Goal: Task Accomplishment & Management: Use online tool/utility

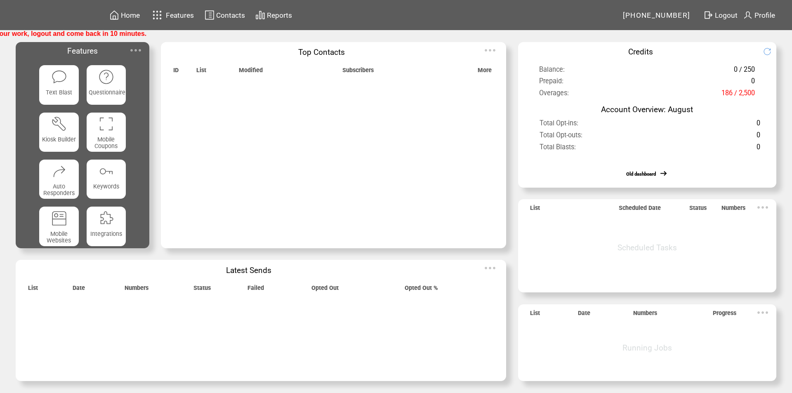
click at [136, 52] on img at bounding box center [135, 50] width 17 height 17
click at [137, 50] on img at bounding box center [135, 50] width 17 height 17
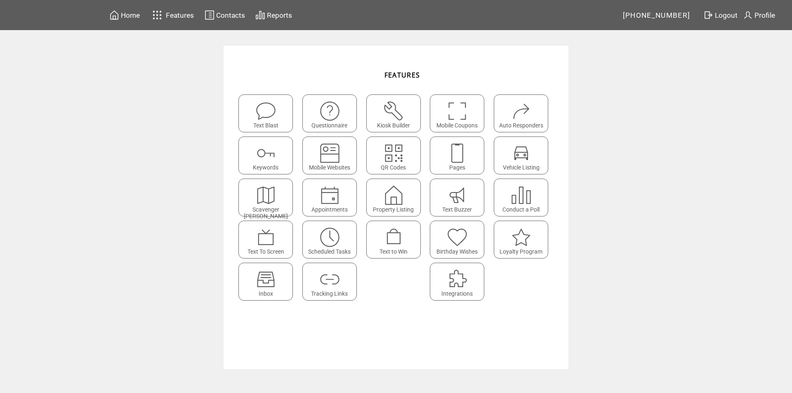
click at [265, 276] on img at bounding box center [266, 280] width 22 height 22
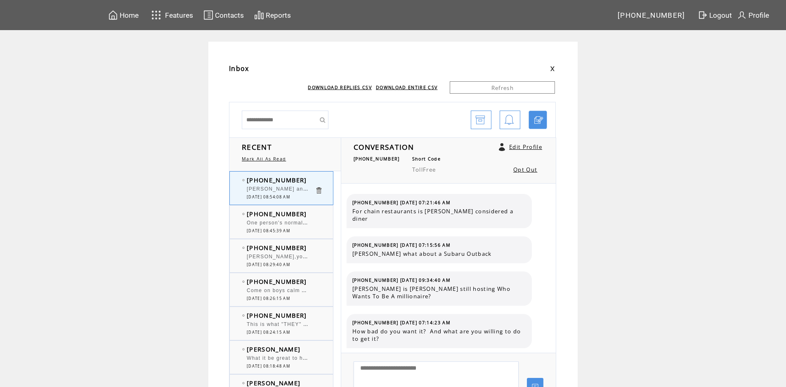
scroll to position [190, 0]
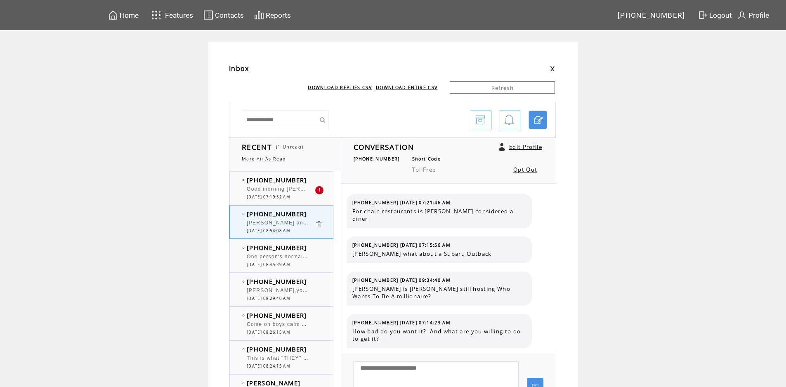
scroll to position [190, 0]
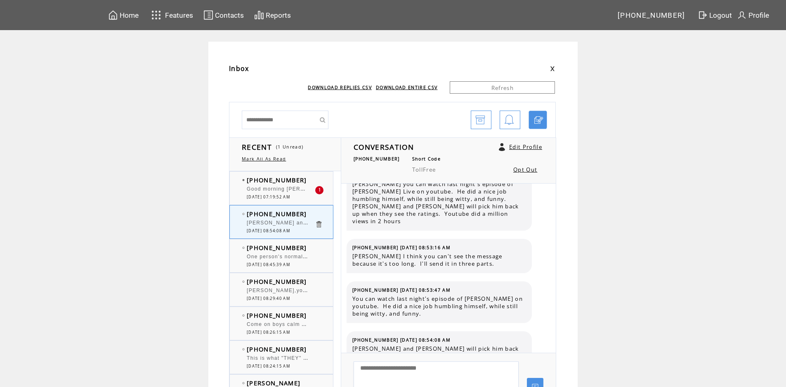
click at [278, 187] on span "Good morning [PERSON_NAME] and Big [PERSON_NAME]. [GEOGRAPHIC_DATA] Hamden [US_…" at bounding box center [390, 188] width 286 height 8
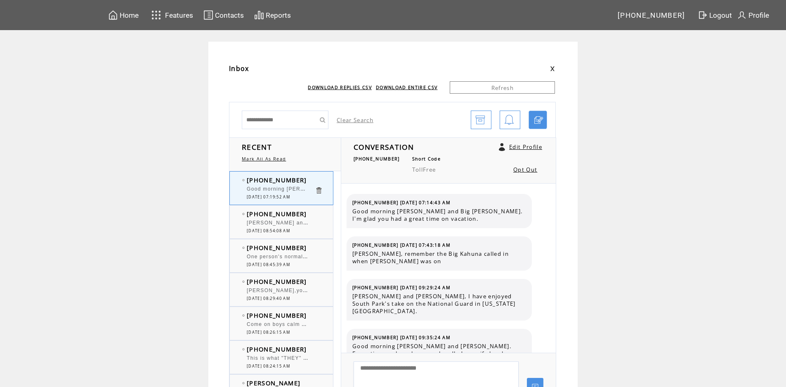
scroll to position [5406, 0]
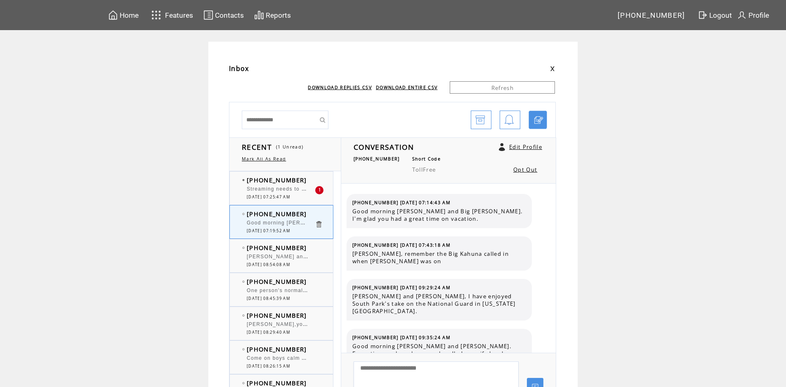
scroll to position [5406, 0]
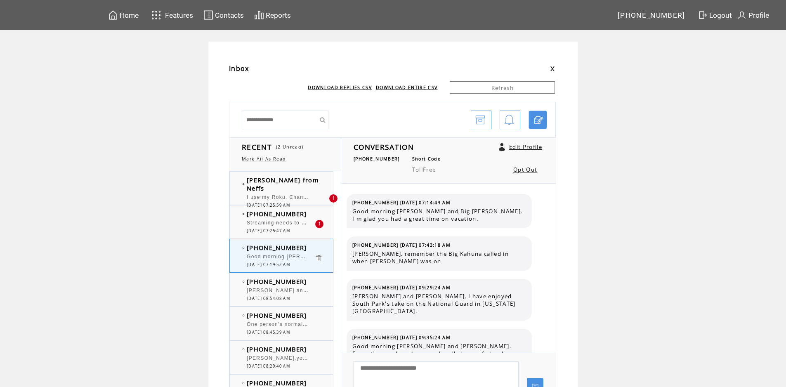
scroll to position [5406, 0]
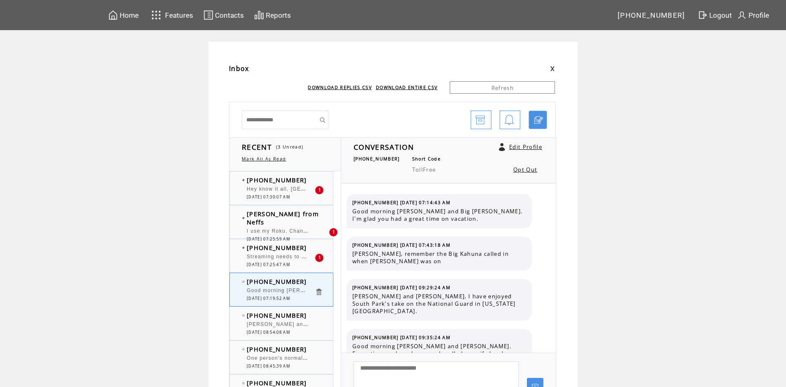
scroll to position [5406, 0]
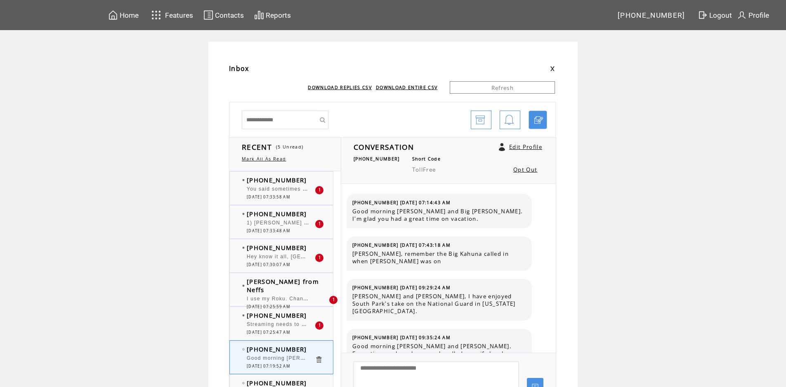
scroll to position [5406, 0]
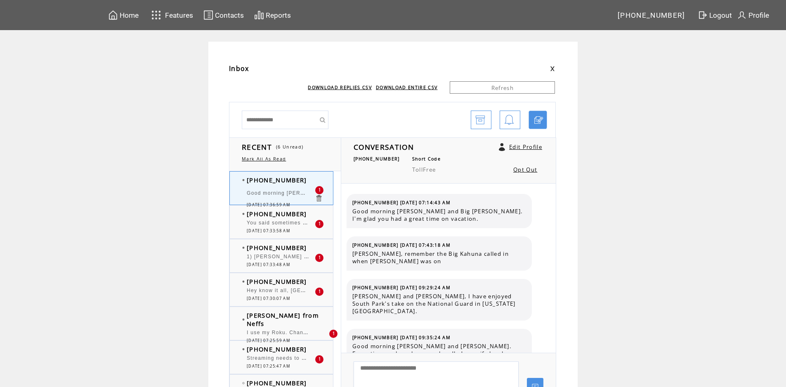
scroll to position [5456, 0]
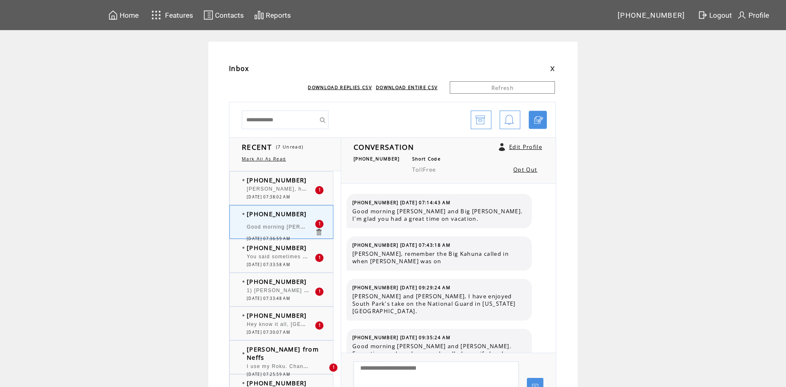
scroll to position [5456, 0]
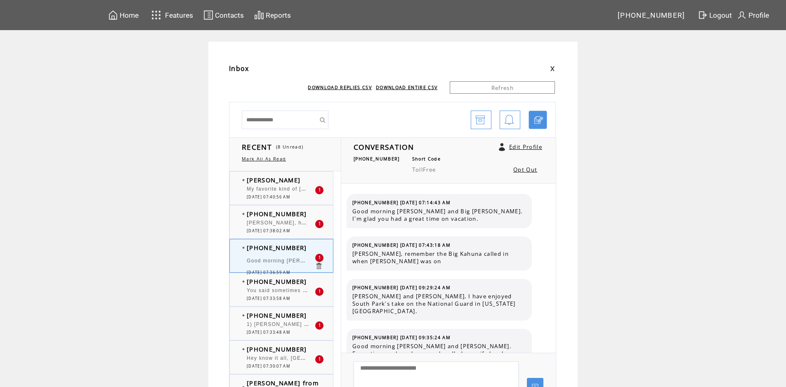
scroll to position [5456, 0]
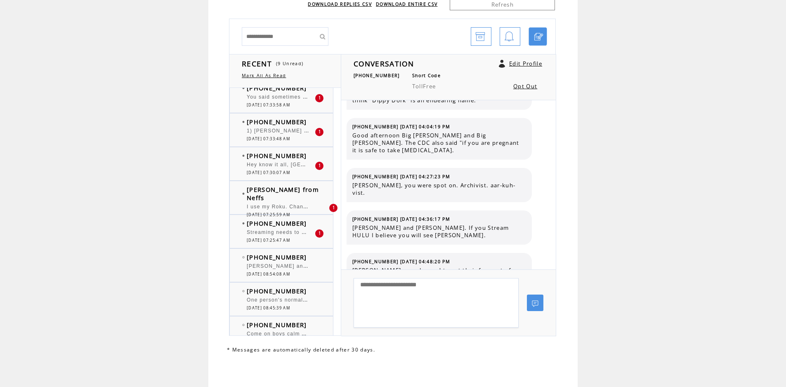
scroll to position [124, 0]
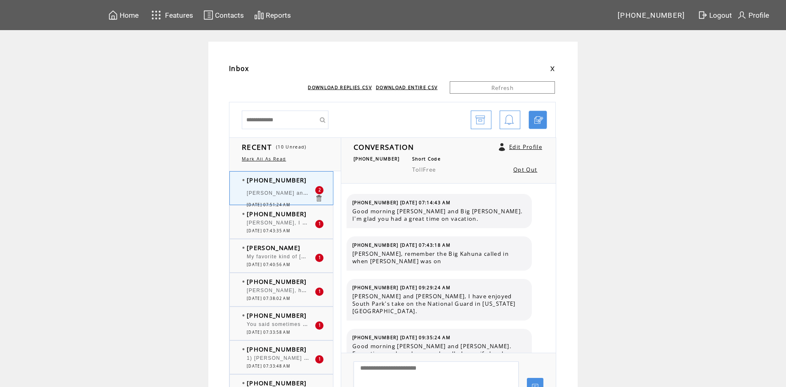
scroll to position [5498, 0]
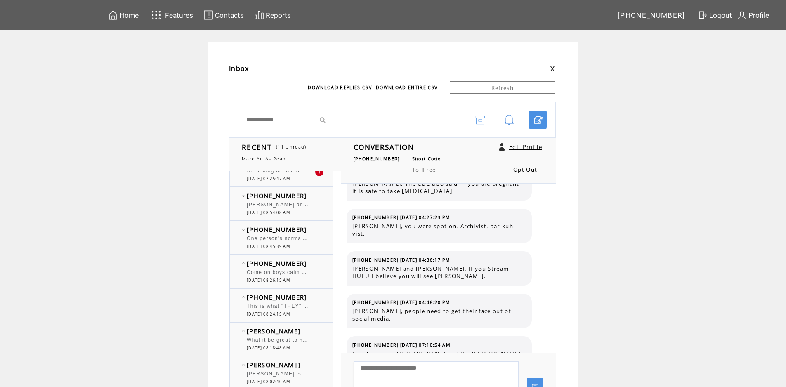
scroll to position [248, 0]
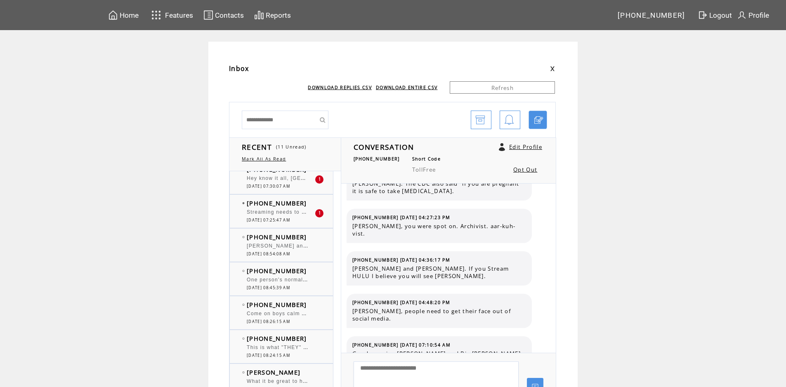
click at [296, 215] on span "Streaming needs to be streamlined" at bounding box center [294, 211] width 95 height 8
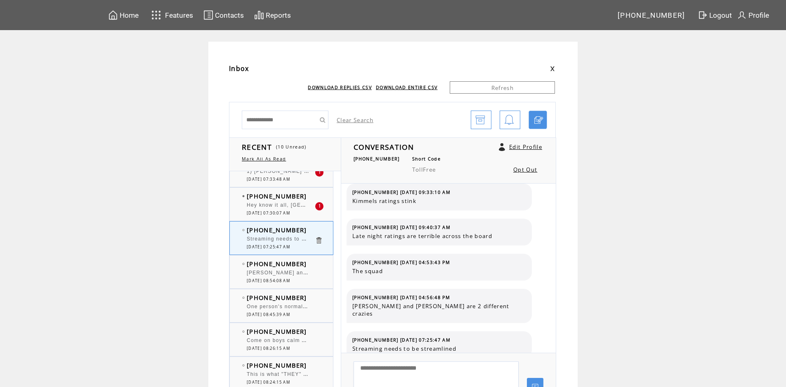
scroll to position [206, 0]
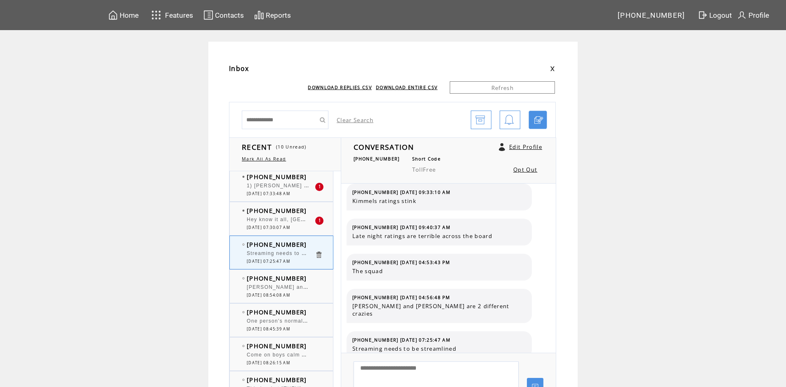
click at [283, 224] on div "Hey know it all, [GEOGRAPHIC_DATA] is in [US_STATE] not [US_STATE] but im sure …" at bounding box center [281, 221] width 68 height 8
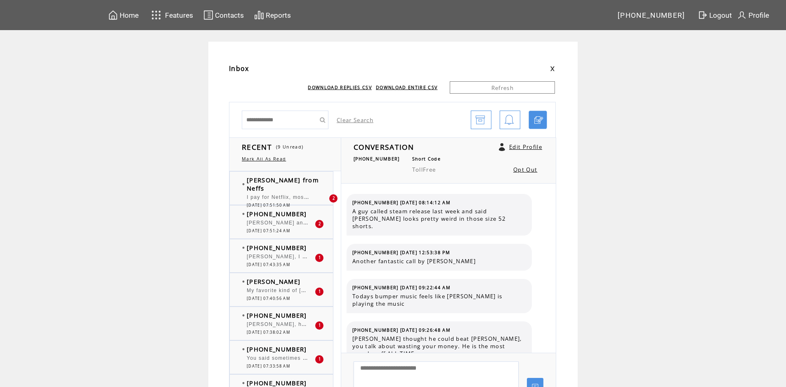
scroll to position [375, 0]
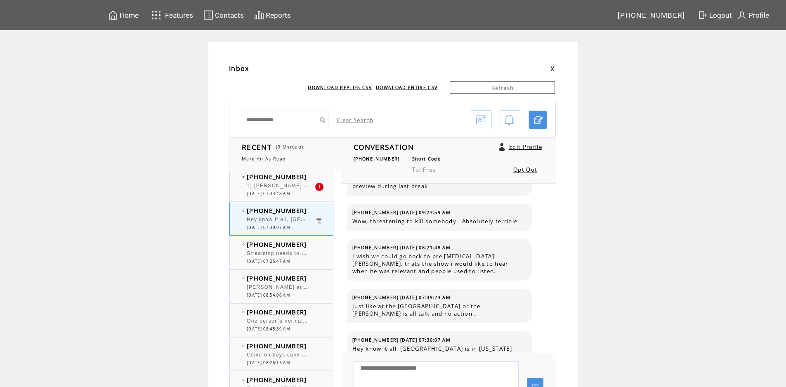
click at [271, 220] on span "Hey know it all, [GEOGRAPHIC_DATA] is in [US_STATE] not [US_STATE] but im sure …" at bounding box center [382, 219] width 271 height 8
click at [276, 190] on div "1) [PERSON_NAME] and [PERSON_NAME], watch out for the keyboard, tough guys, lol…" at bounding box center [281, 187] width 68 height 8
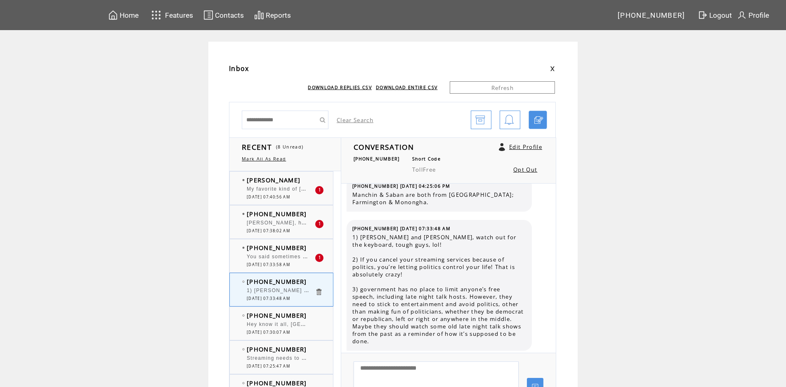
scroll to position [83, 0]
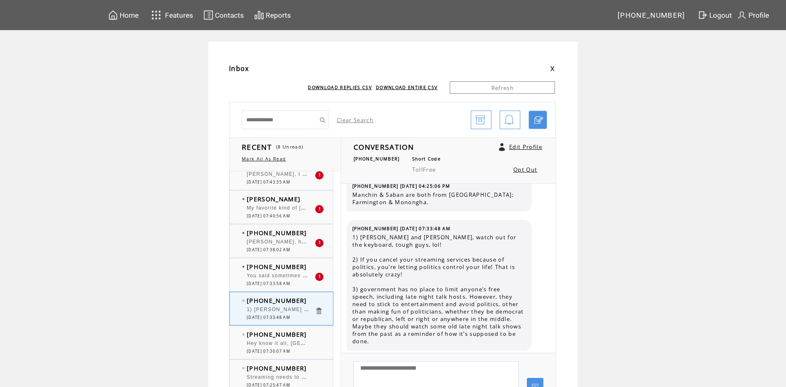
click at [304, 202] on td "[PERSON_NAME]" at bounding box center [281, 199] width 68 height 8
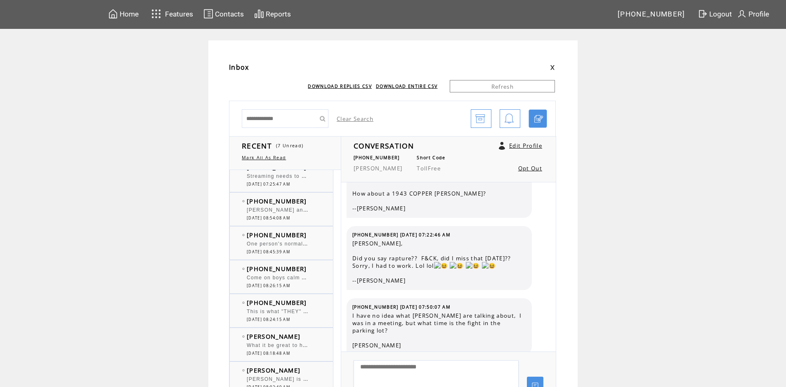
scroll to position [203, 0]
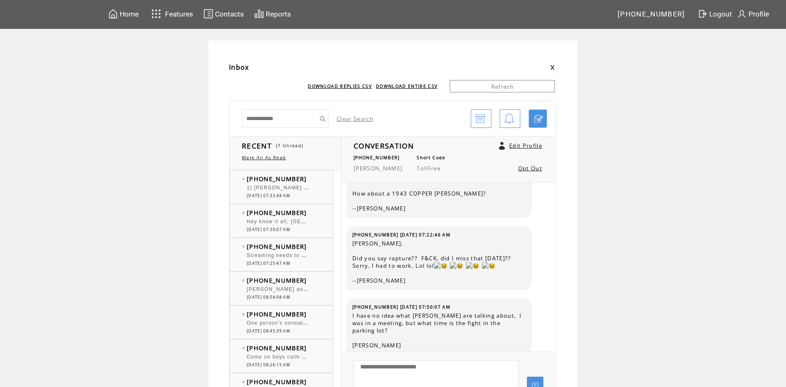
click at [320, 224] on td "0" at bounding box center [323, 223] width 17 height 8
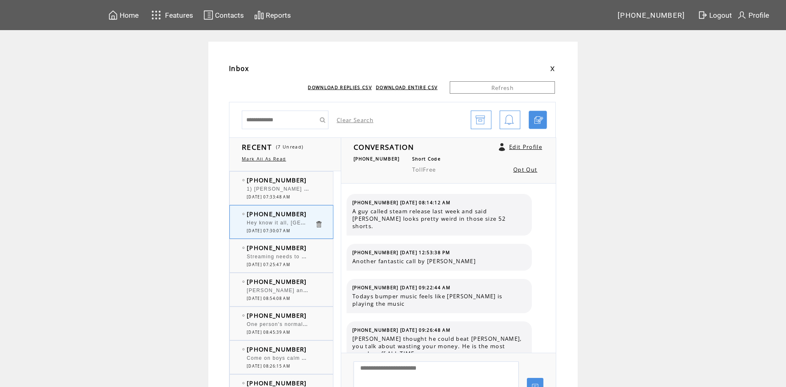
scroll to position [375, 0]
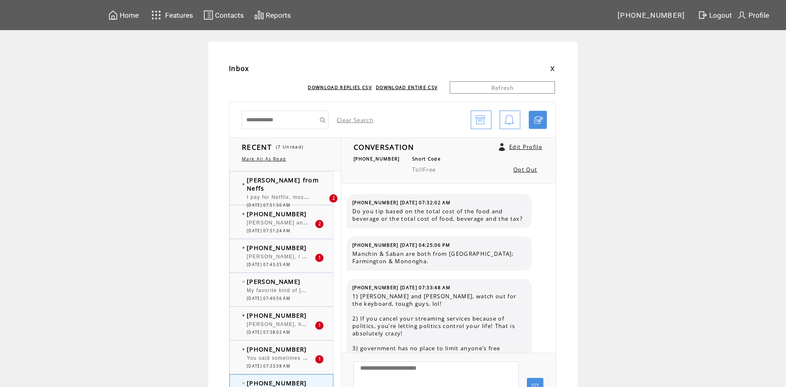
scroll to position [66, 0]
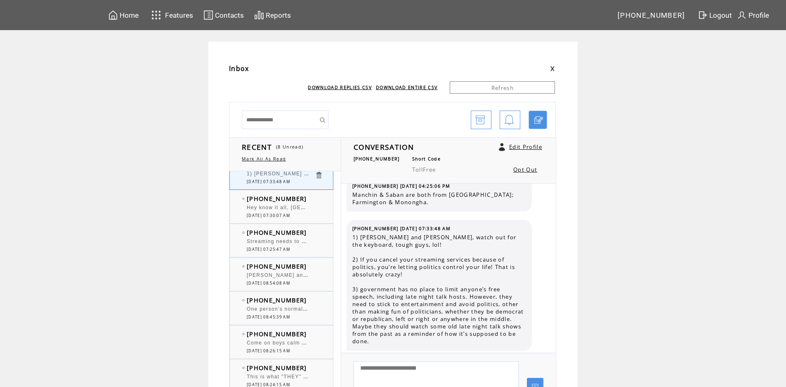
scroll to position [180, 0]
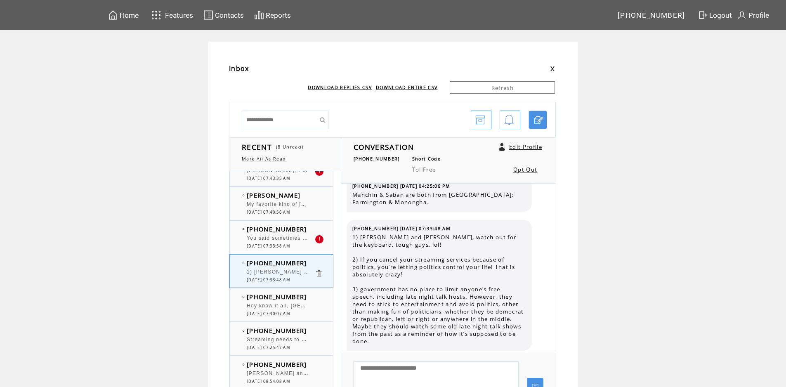
scroll to position [98, 0]
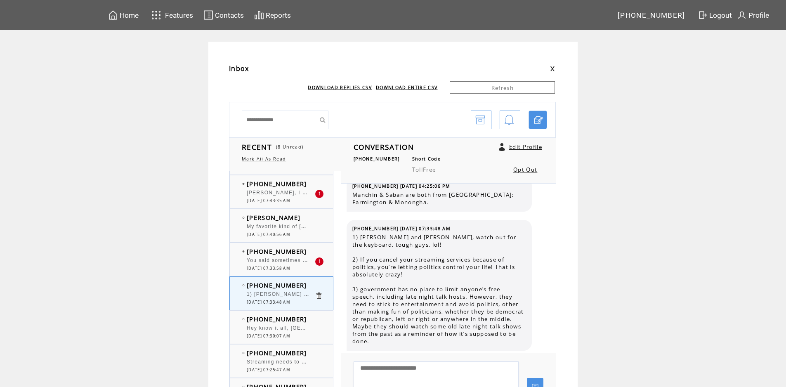
click at [277, 195] on span "[PERSON_NAME], I was surprised to read recently that most people who read ebook…" at bounding box center [458, 192] width 422 height 8
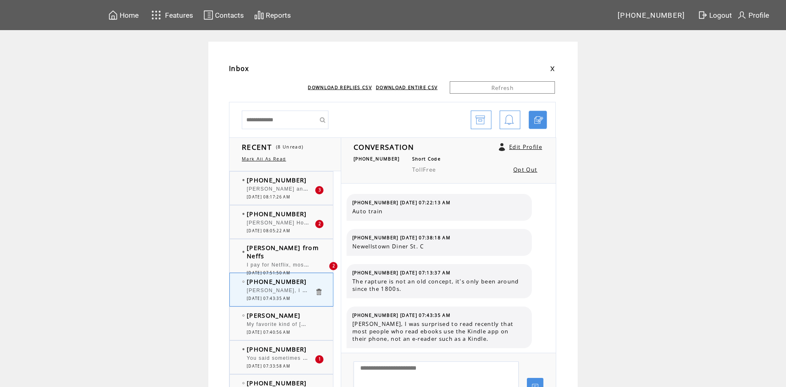
click at [298, 187] on span "[PERSON_NAME] and [PERSON_NAME]. [PERSON_NAME] did a great [PERSON_NAME] ." at bounding box center [370, 188] width 246 height 8
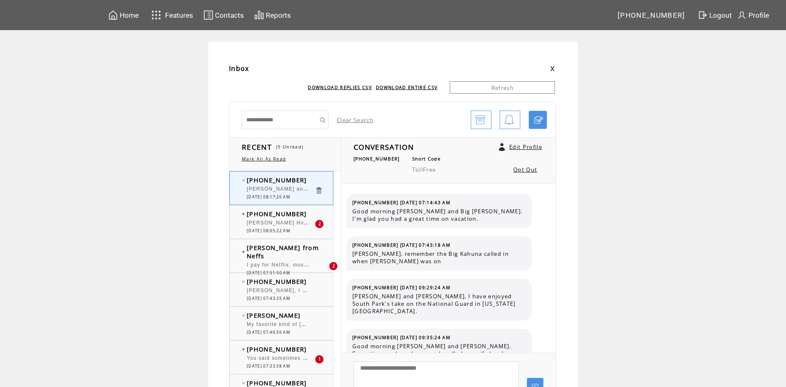
scroll to position [5541, 0]
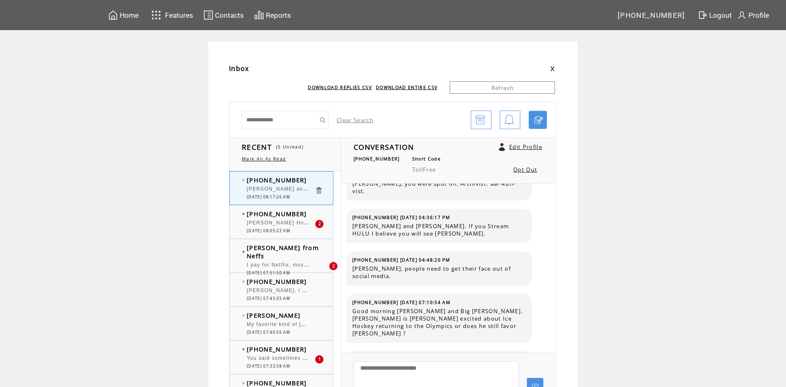
click at [289, 219] on div at bounding box center [281, 219] width 68 height 2
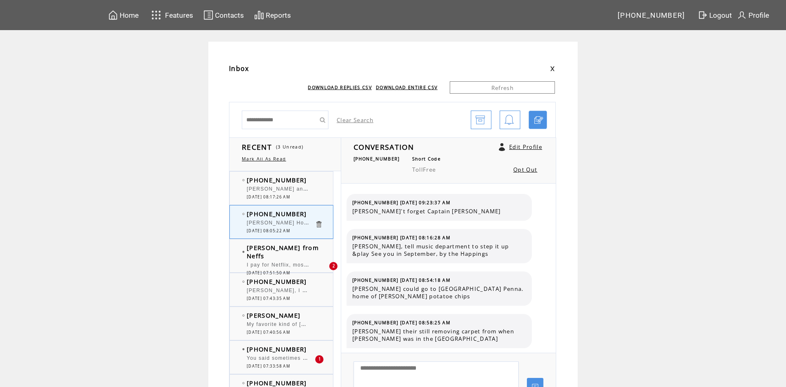
scroll to position [748, 0]
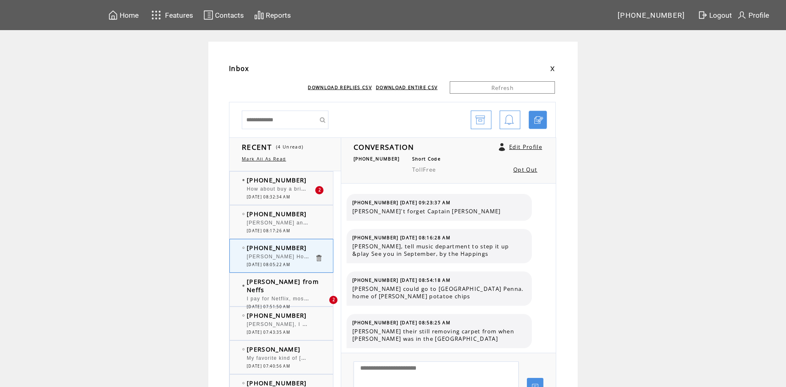
scroll to position [748, 0]
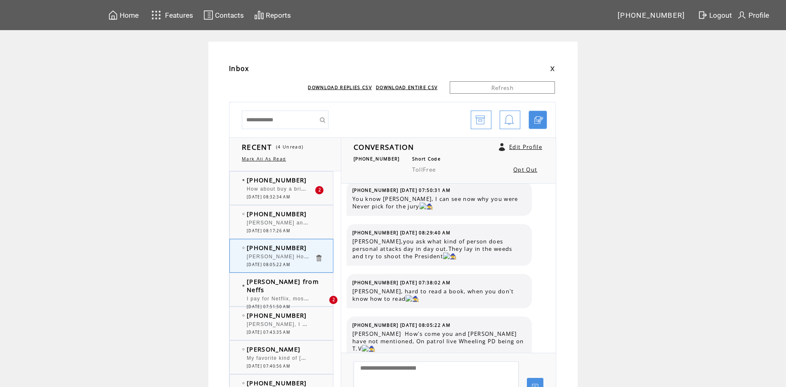
click at [300, 189] on span "How about buy a brick for the plaza around it engraved with a name of folks lik…" at bounding box center [390, 188] width 287 height 8
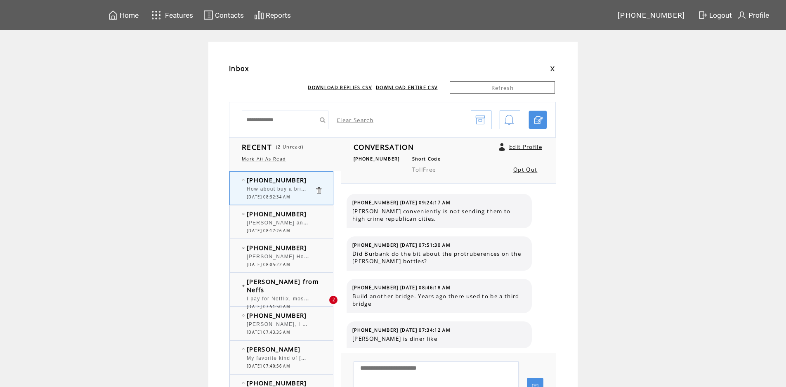
scroll to position [302, 0]
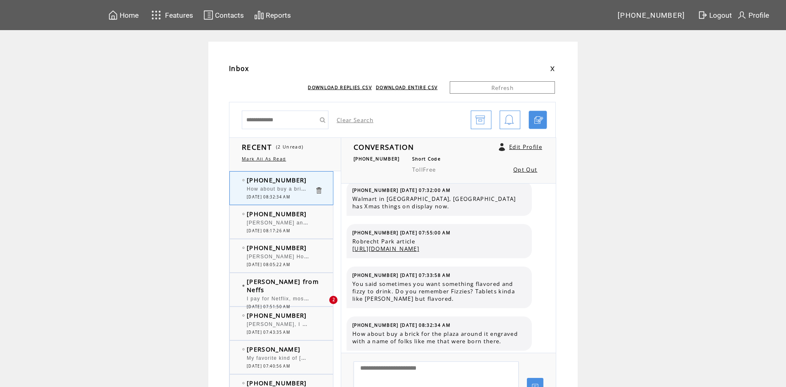
click at [453, 293] on span "You said sometimes you want something flavored and fizzy to drink. Do you remem…" at bounding box center [438, 291] width 173 height 22
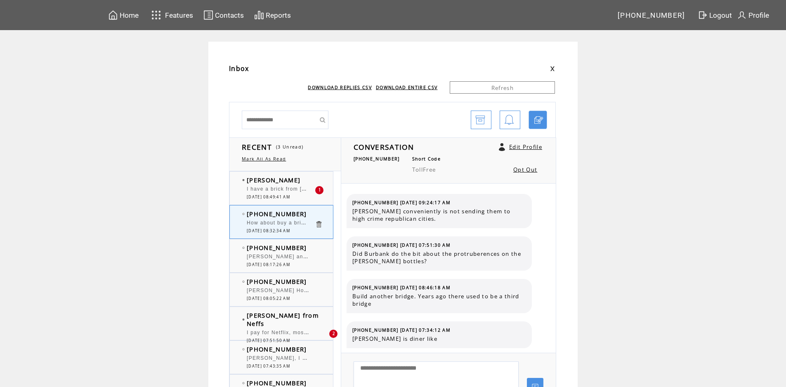
scroll to position [302, 0]
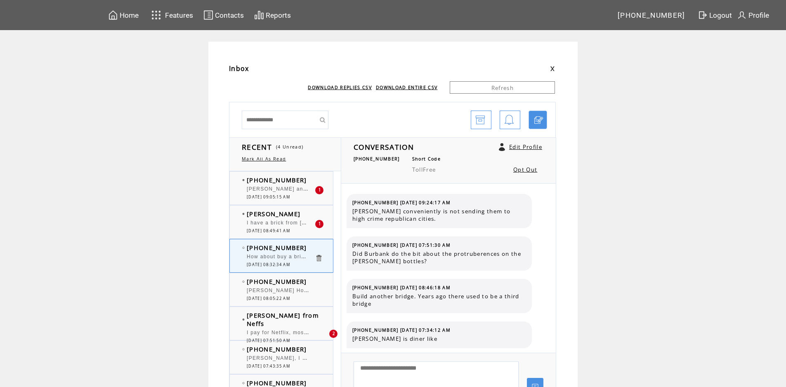
scroll to position [302, 0]
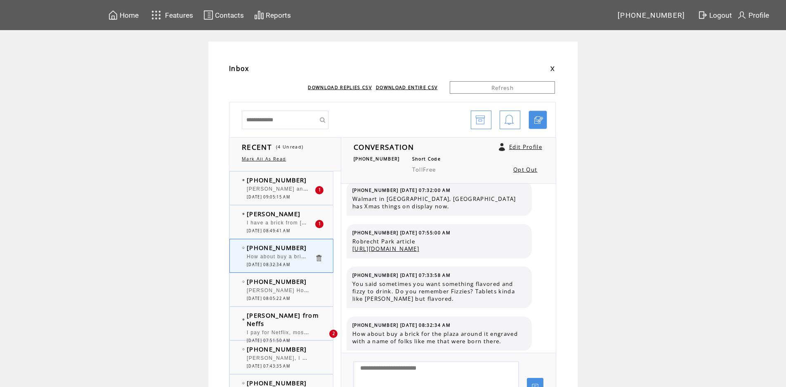
click at [290, 224] on span "I have a brick from [PERSON_NAME]'s Stamping that was in [GEOGRAPHIC_DATA], my …" at bounding box center [422, 223] width 351 height 6
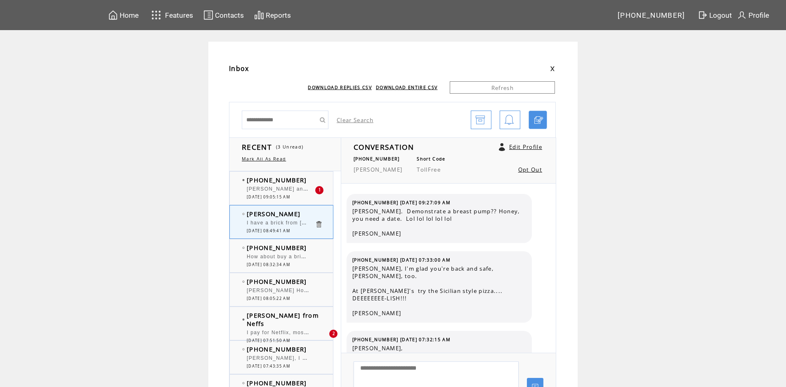
scroll to position [1690, 0]
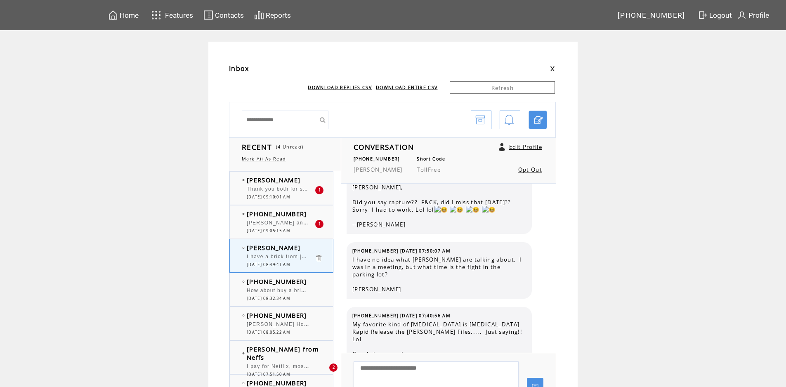
scroll to position [1690, 0]
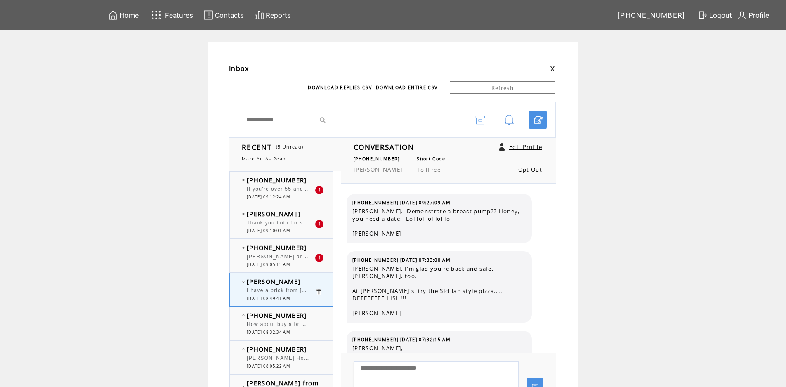
click at [290, 196] on span "[DATE] 09:12:24 AM" at bounding box center [268, 196] width 43 height 5
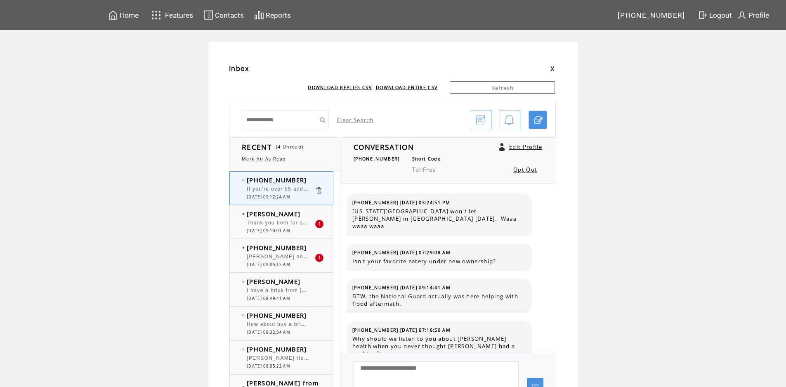
scroll to position [598, 0]
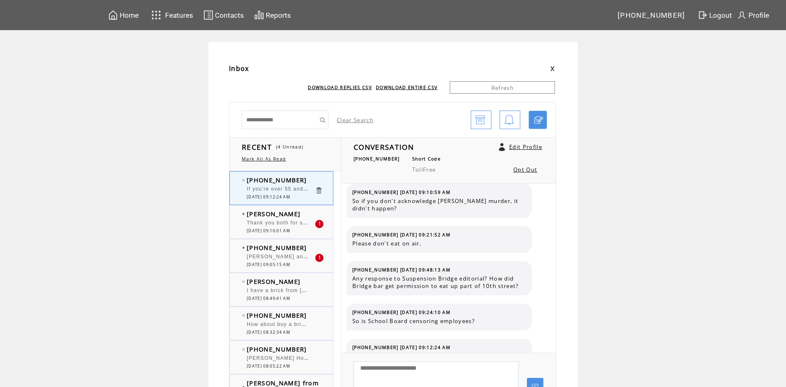
click at [283, 225] on span "Thank you both for starting our day out with happy music and happy thoughts. Ha…" at bounding box center [378, 222] width 262 height 8
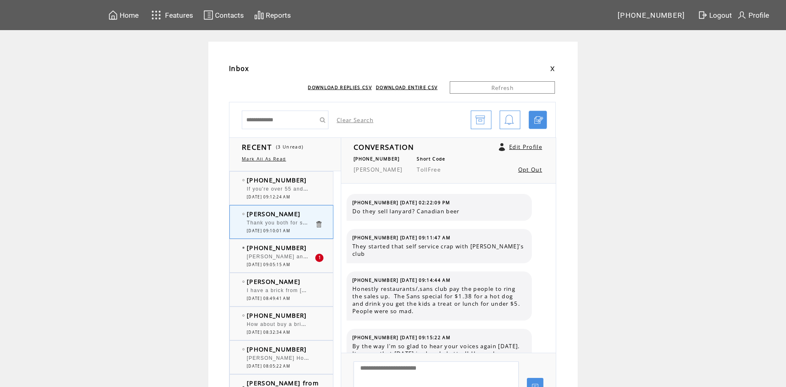
scroll to position [2094, 0]
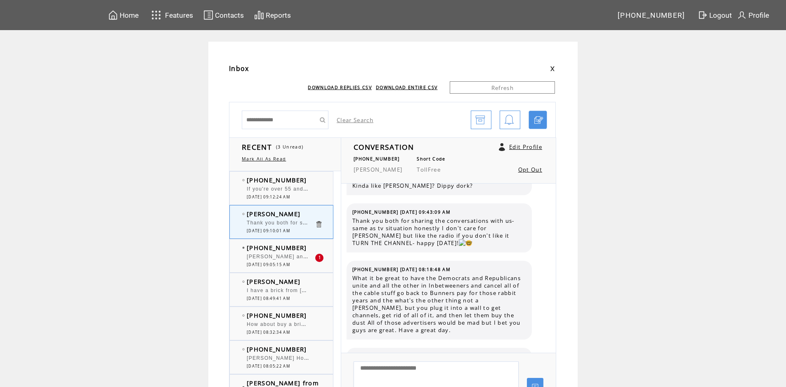
click at [293, 256] on span "[PERSON_NAME] and [PERSON_NAME]. Have you heard of "Stubborn Soda" "Classic Roo…" at bounding box center [491, 256] width 489 height 8
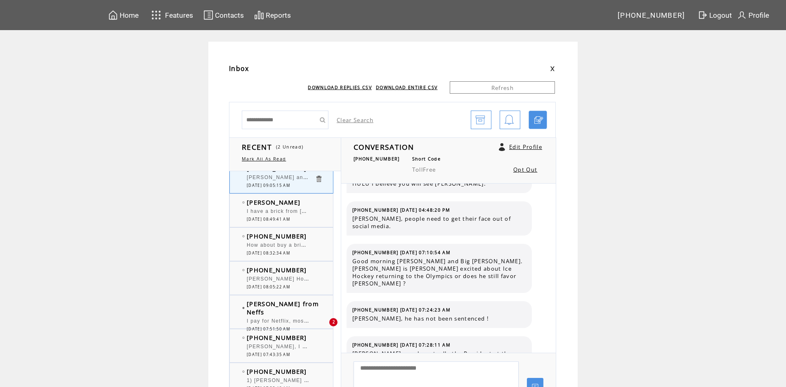
scroll to position [83, 0]
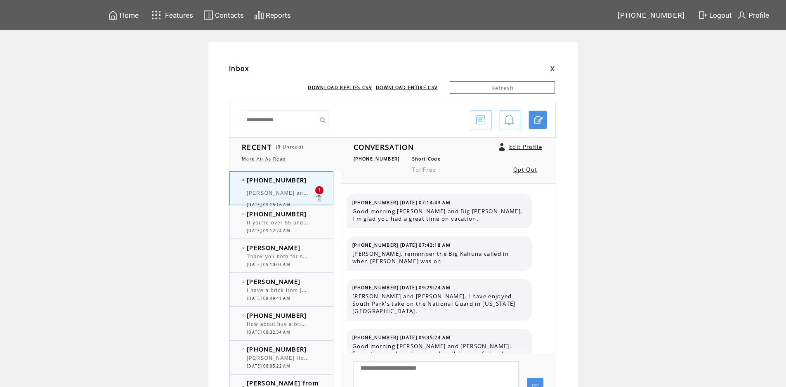
scroll to position [5626, 0]
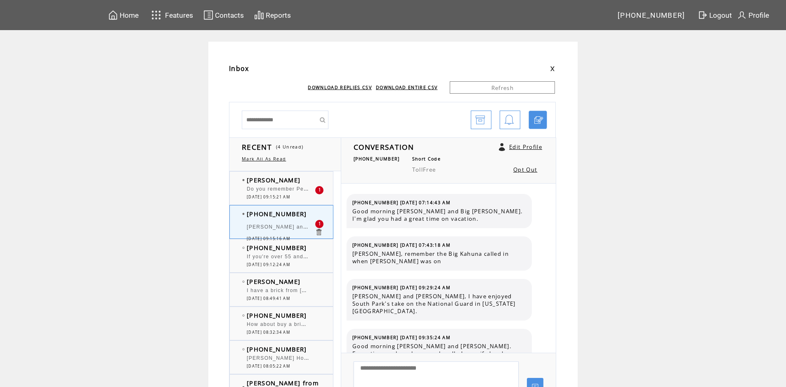
scroll to position [5626, 0]
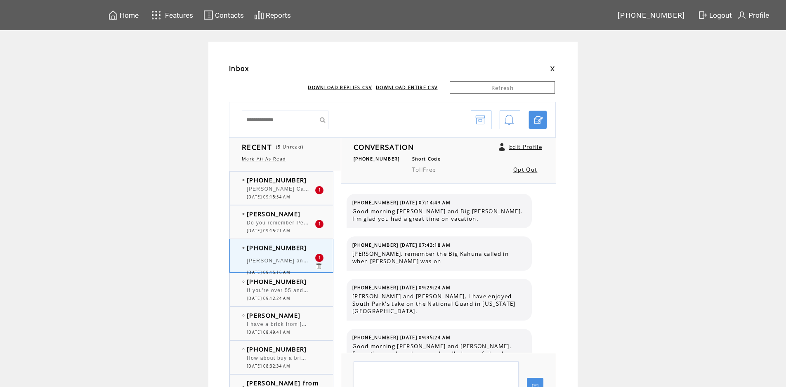
scroll to position [5626, 0]
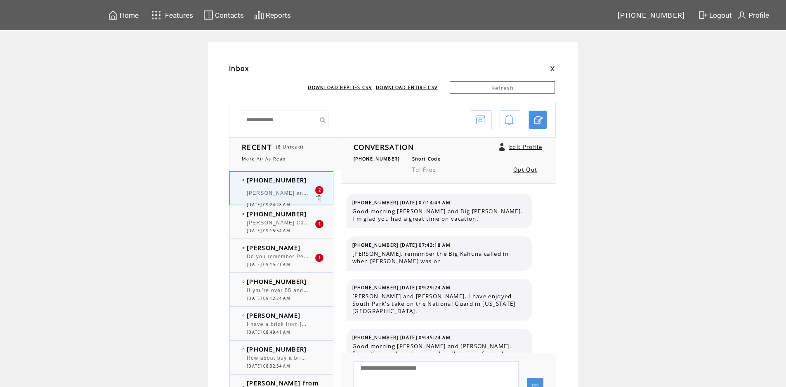
scroll to position [5668, 0]
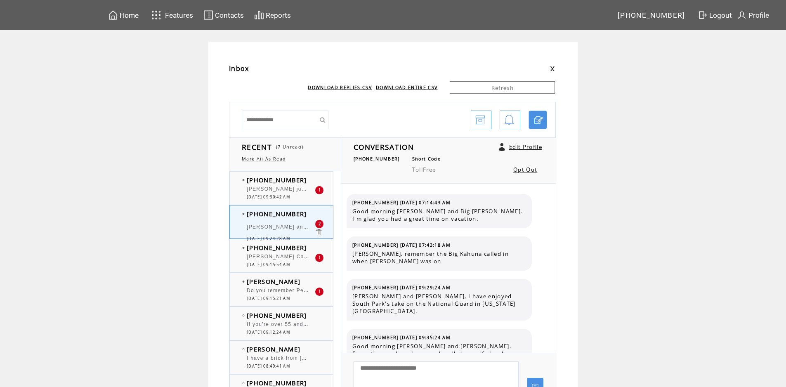
scroll to position [5668, 0]
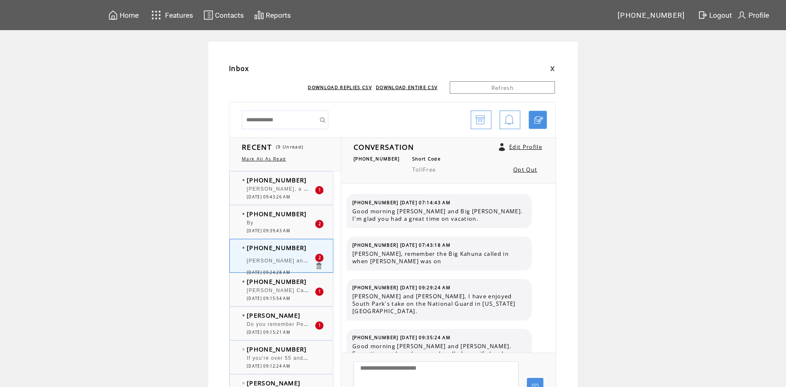
scroll to position [5668, 0]
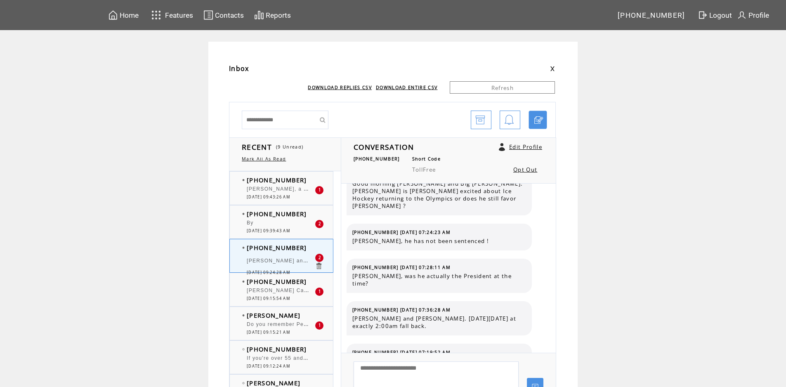
click at [283, 323] on span "Do you remember Pepsi light or Pepsi delight!? It was a Diet Pepsi with lemon i…" at bounding box center [517, 323] width 540 height 8
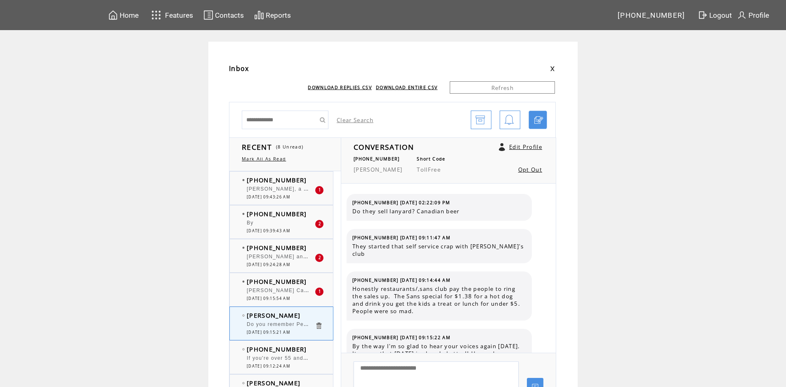
scroll to position [2151, 0]
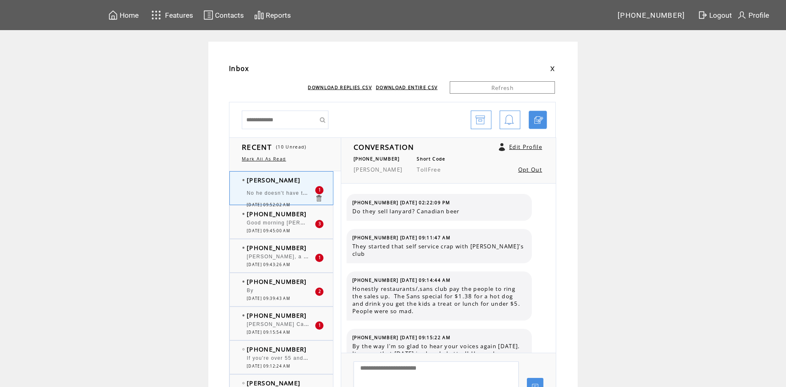
scroll to position [2201, 0]
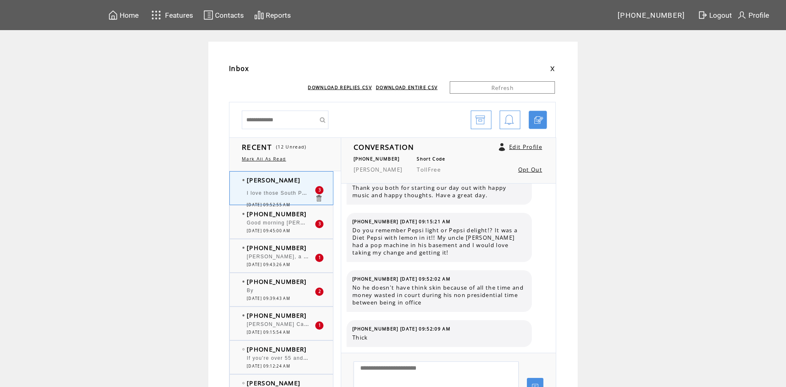
click at [279, 323] on span "[PERSON_NAME] Canada Dry Birchbeer was the best" at bounding box center [326, 324] width 159 height 6
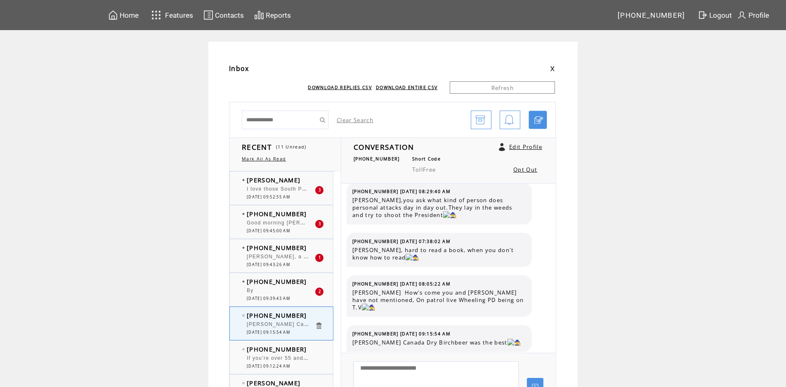
scroll to position [790, 0]
